Goal: Download file/media

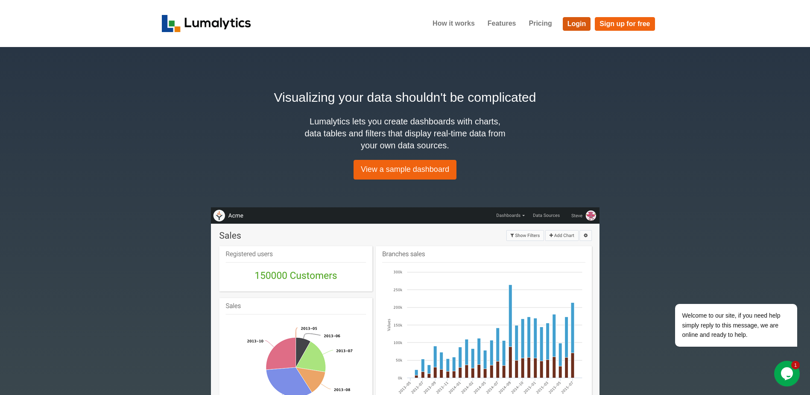
drag, startPoint x: 583, startPoint y: 22, endPoint x: 751, endPoint y: 35, distance: 169.2
click at [583, 22] on link "Login" at bounding box center [577, 24] width 28 height 14
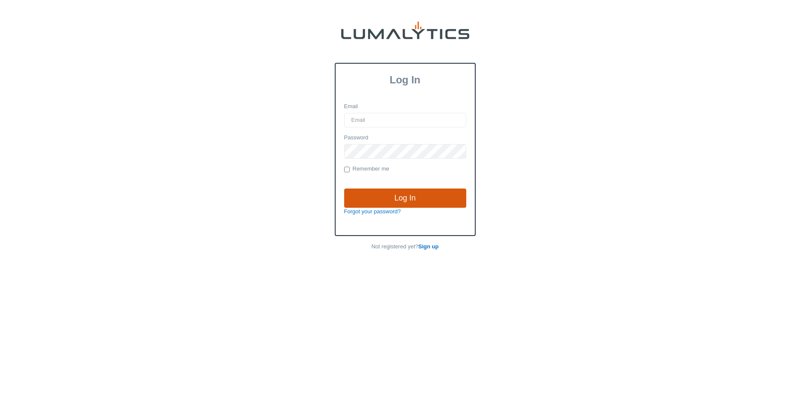
type input "brozema@valleytruckparts.com"
click at [409, 202] on input "Log In" at bounding box center [405, 198] width 122 height 20
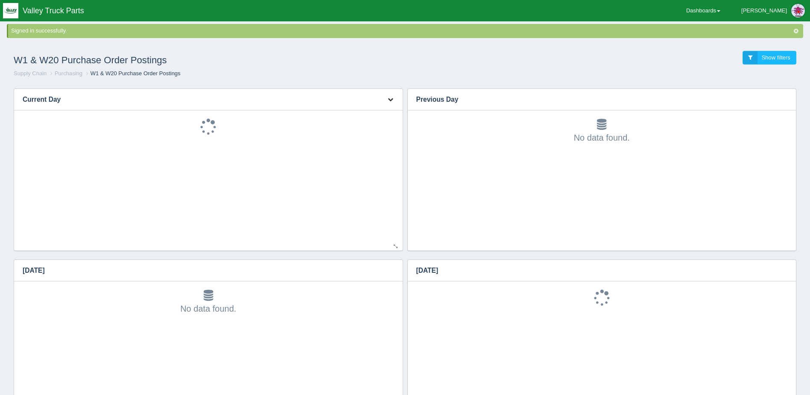
click at [391, 95] on button "button" at bounding box center [391, 99] width 12 height 13
click at [378, 109] on link "Download CSV" at bounding box center [362, 112] width 68 height 12
